Goal: Task Accomplishment & Management: Use online tool/utility

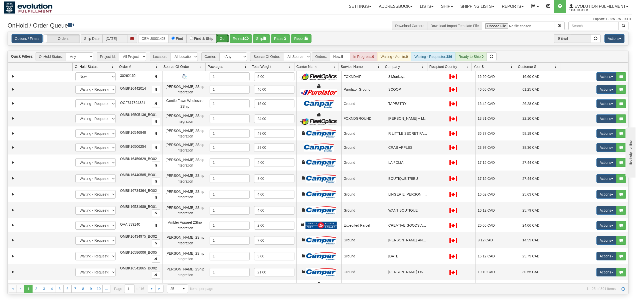
click at [220, 38] on button "Go!" at bounding box center [222, 38] width 12 height 9
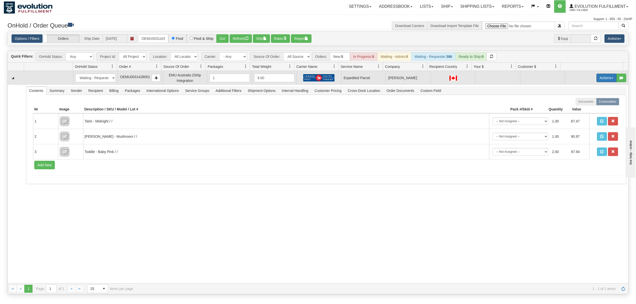
click at [597, 78] on button "Actions" at bounding box center [607, 78] width 20 height 9
click at [585, 102] on span "Rate All Services" at bounding box center [596, 100] width 30 height 4
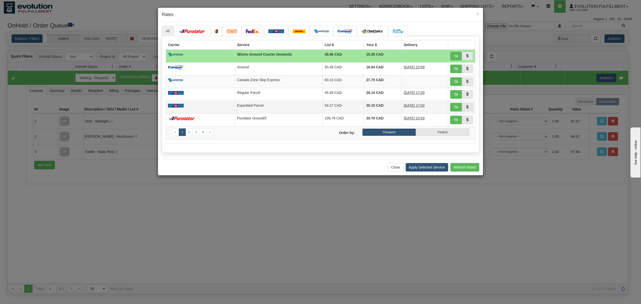
click at [226, 105] on td at bounding box center [200, 107] width 69 height 13
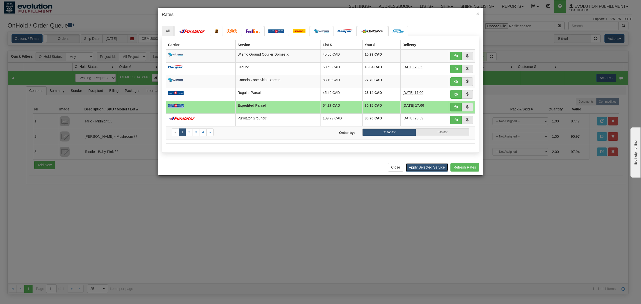
click at [430, 168] on button "Apply Selected Service" at bounding box center [427, 167] width 43 height 9
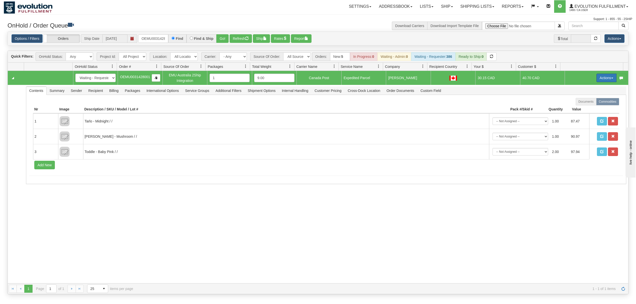
click at [604, 82] on button "Actions" at bounding box center [607, 78] width 20 height 9
click at [581, 107] on span "Ship" at bounding box center [586, 107] width 11 height 4
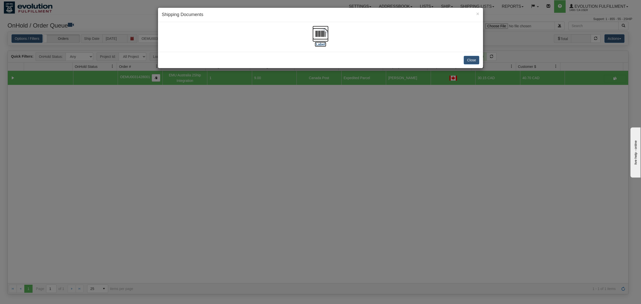
click at [316, 31] on img at bounding box center [321, 34] width 16 height 16
click at [473, 56] on button "Close" at bounding box center [472, 60] width 16 height 9
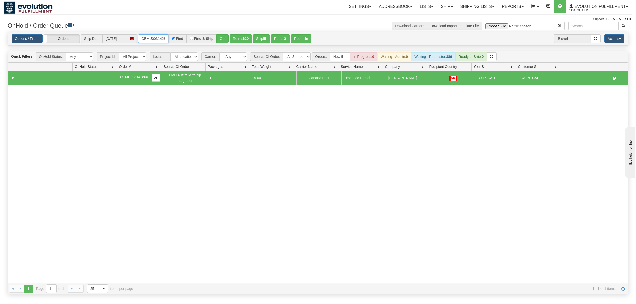
click at [152, 36] on input "OEMU0031428001" at bounding box center [153, 38] width 30 height 9
click at [153, 36] on input "OEMU0031428001" at bounding box center [153, 38] width 30 height 9
drag, startPoint x: 153, startPoint y: 36, endPoint x: 155, endPoint y: 34, distance: 3.6
click at [153, 36] on input "OEMU0031428001" at bounding box center [153, 38] width 30 height 9
type input "OEMU0030396001"
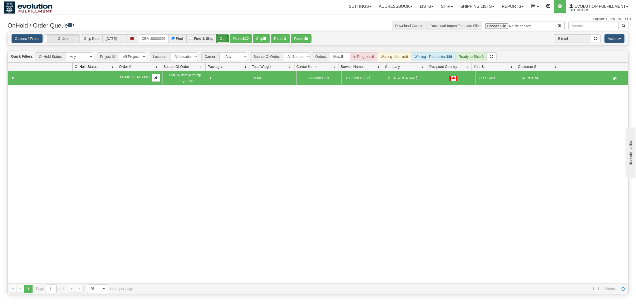
click at [222, 38] on button "Go!" at bounding box center [222, 38] width 12 height 9
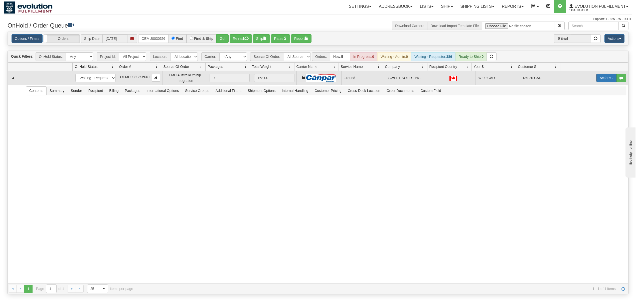
click at [604, 75] on button "Actions" at bounding box center [607, 78] width 20 height 9
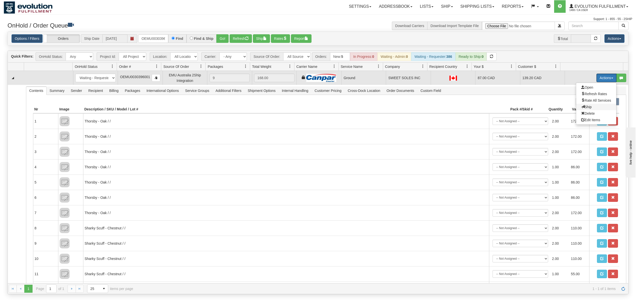
click at [581, 108] on span "Ship" at bounding box center [586, 107] width 11 height 4
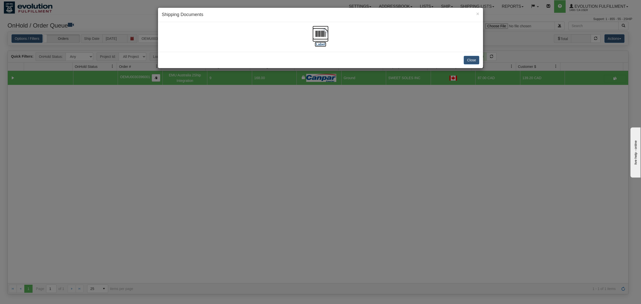
click at [323, 36] on img at bounding box center [321, 34] width 16 height 16
